Goal: Find specific page/section: Find specific page/section

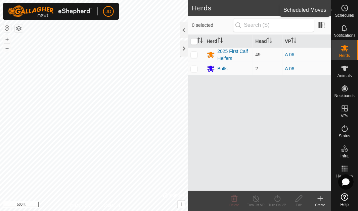
click at [349, 14] on span "Schedules" at bounding box center [344, 15] width 19 height 4
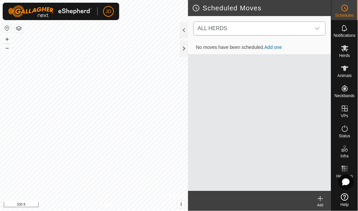
click at [316, 28] on icon "dropdown trigger" at bounding box center [316, 28] width 5 height 5
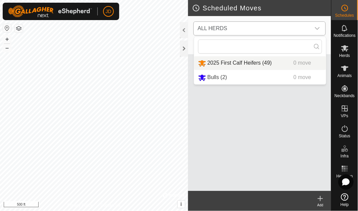
click at [249, 62] on li "2025 First Calf Heifers (49) 0 move" at bounding box center [260, 63] width 132 height 14
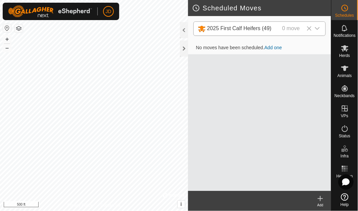
click at [319, 29] on icon "dropdown trigger" at bounding box center [317, 28] width 5 height 3
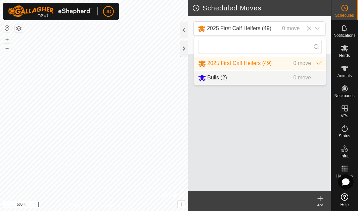
click at [216, 77] on li "Bulls (2) 0 move" at bounding box center [260, 78] width 132 height 14
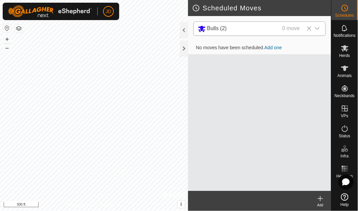
click at [317, 30] on icon "dropdown trigger" at bounding box center [317, 28] width 5 height 3
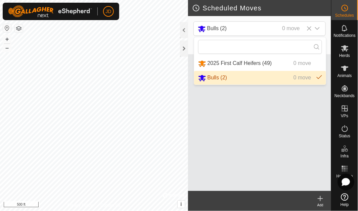
click at [347, 183] on icon at bounding box center [345, 182] width 7 height 7
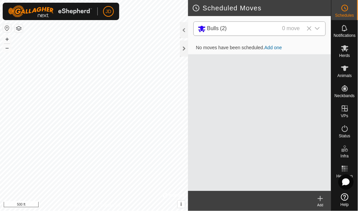
click at [318, 27] on icon "dropdown trigger" at bounding box center [316, 28] width 5 height 5
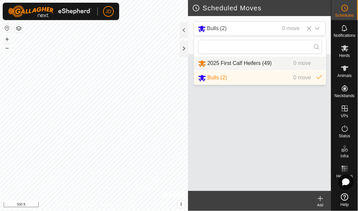
click at [249, 61] on li "2025 First Calf Heifers (49) 0 move" at bounding box center [260, 64] width 132 height 14
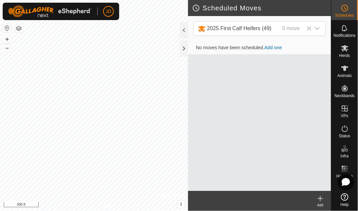
click at [346, 184] on icon at bounding box center [345, 182] width 7 height 7
click at [346, 10] on circle at bounding box center [345, 8] width 6 height 6
click at [344, 132] on icon at bounding box center [345, 129] width 8 height 8
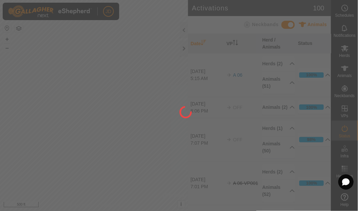
click at [344, 132] on div at bounding box center [179, 105] width 358 height 211
